Goal: Information Seeking & Learning: Learn about a topic

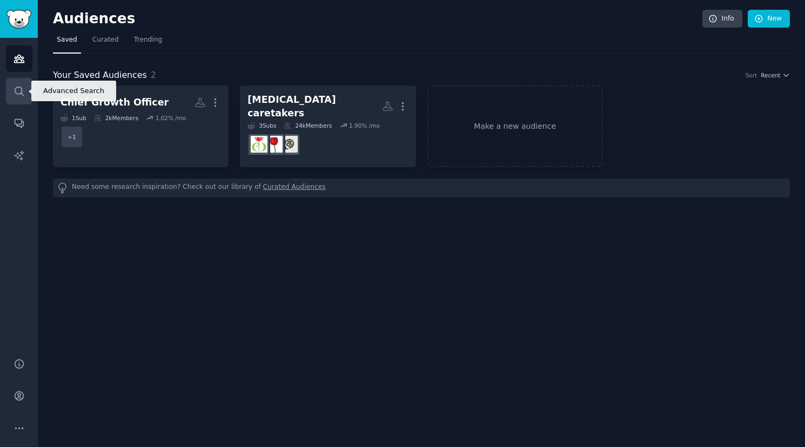
click at [18, 86] on icon "Sidebar" at bounding box center [19, 90] width 9 height 9
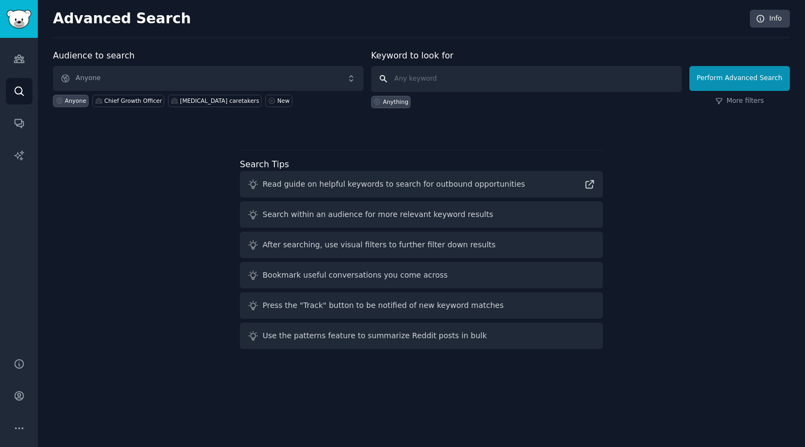
click at [426, 80] on input "text" at bounding box center [526, 79] width 311 height 26
type input "frankenstack"
click button "Perform Advanced Search" at bounding box center [740, 78] width 101 height 25
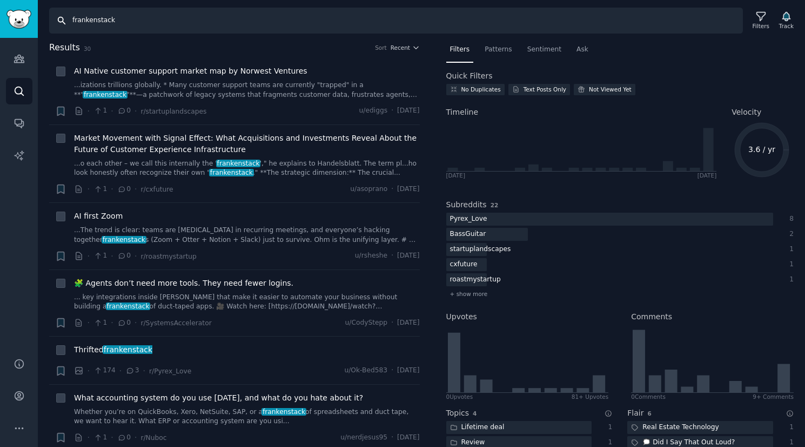
drag, startPoint x: 90, startPoint y: 14, endPoint x: -4, endPoint y: 12, distance: 93.5
click at [0, 12] on html "Audiences Search Conversations AI Reports Help Account More Search frankenstack…" at bounding box center [402, 223] width 805 height 447
click at [498, 50] on span "Patterns" at bounding box center [498, 50] width 27 height 10
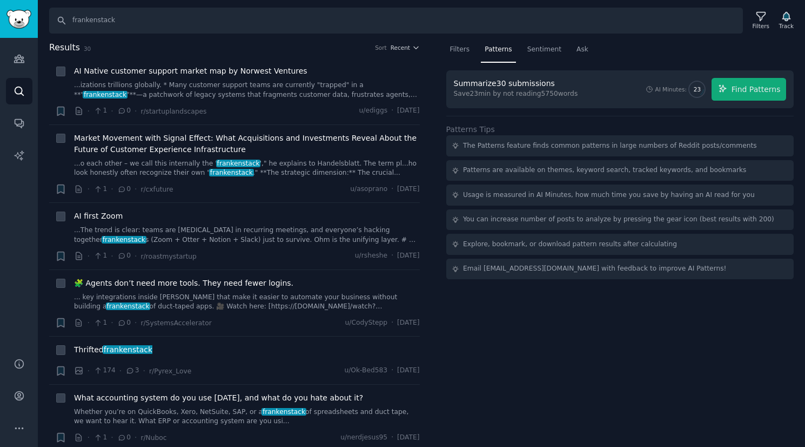
click at [711, 88] on div "AI Minutes: 23 Find Patterns" at bounding box center [716, 89] width 142 height 23
click at [727, 88] on icon "button" at bounding box center [723, 88] width 7 height 7
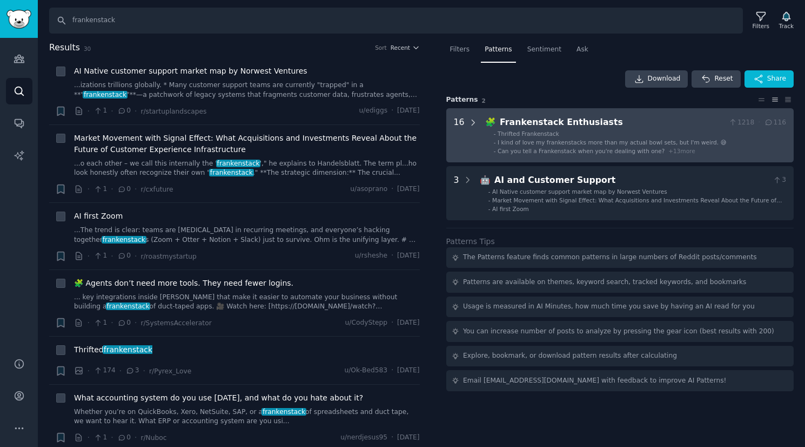
click at [475, 132] on div at bounding box center [474, 135] width 10 height 39
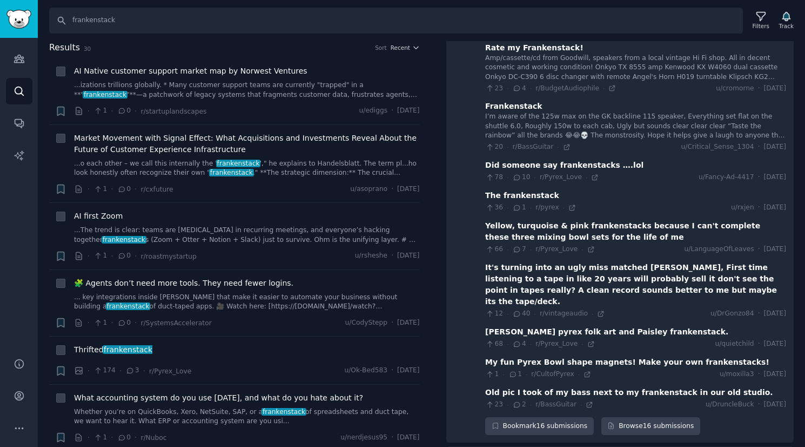
scroll to position [432, 0]
